Goal: Task Accomplishment & Management: Manage account settings

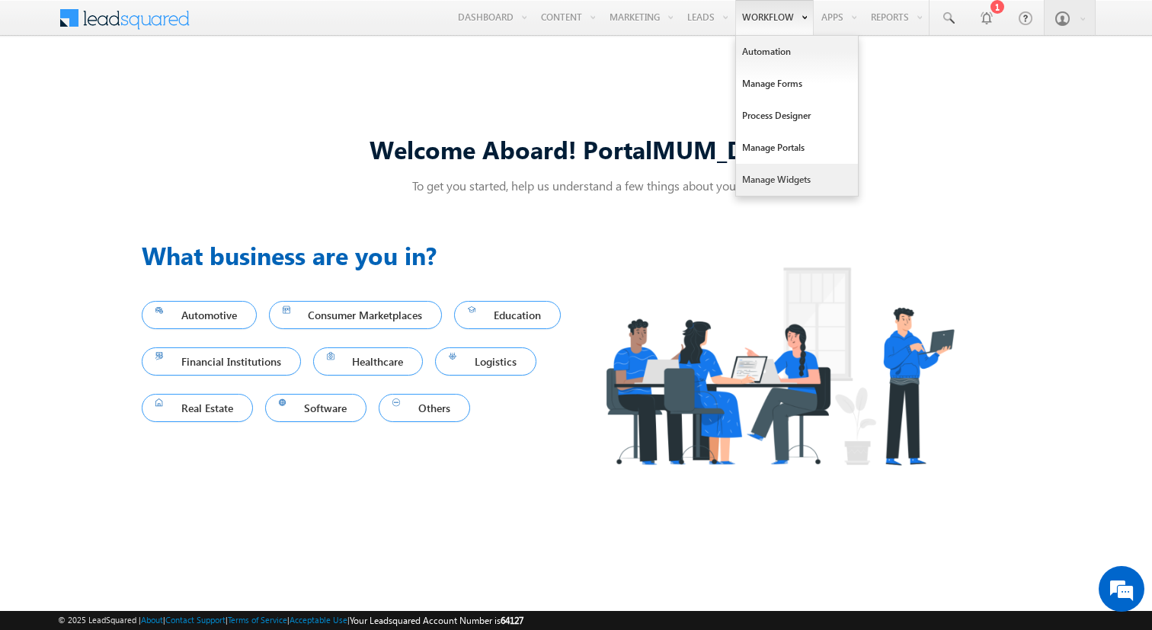
click at [777, 177] on link "Manage Widgets" at bounding box center [797, 180] width 122 height 32
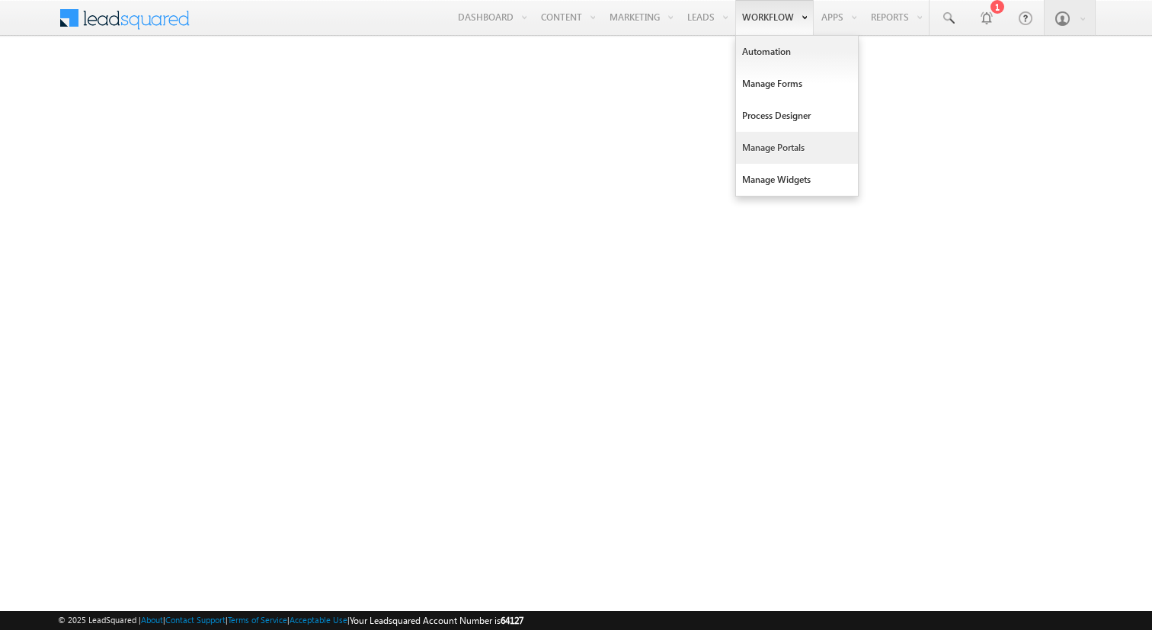
click at [751, 155] on link "Manage Portals" at bounding box center [797, 148] width 122 height 32
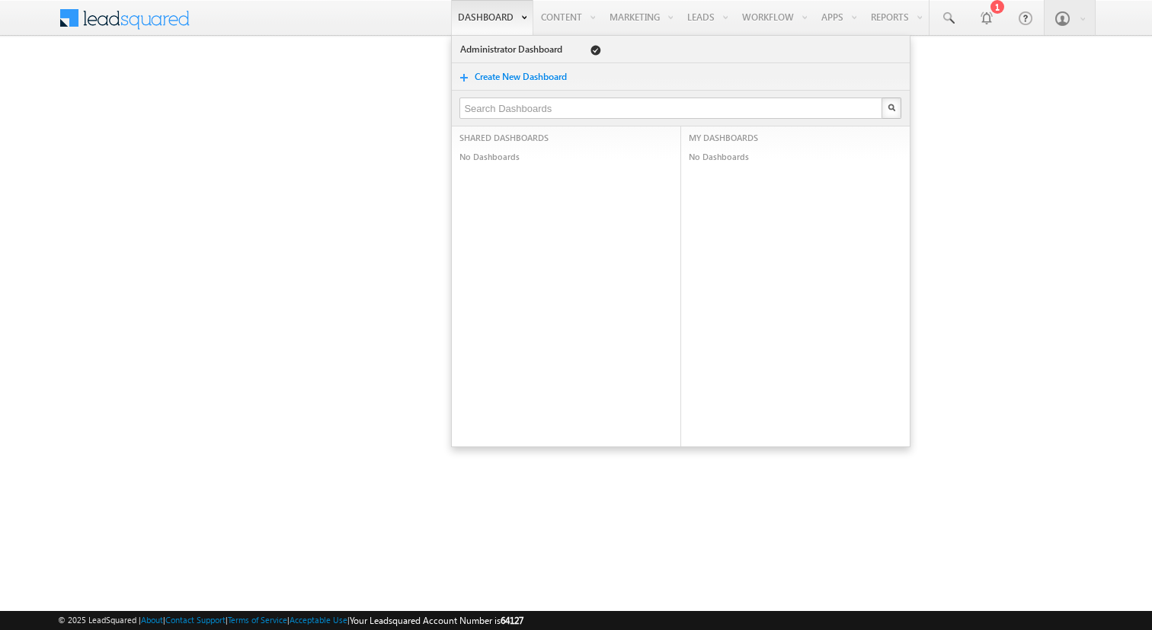
click at [466, 26] on link "Dashboard" at bounding box center [492, 17] width 82 height 35
click at [503, 112] on input "text" at bounding box center [671, 108] width 424 height 21
type input "service"
click at [887, 105] on img "button" at bounding box center [891, 108] width 8 height 8
